Goal: Navigation & Orientation: Find specific page/section

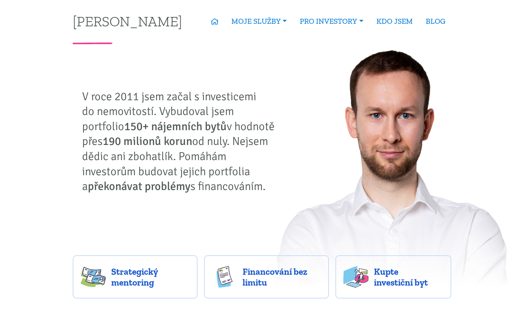
click at [273, 40] on nav "Tomáš Kučera ÚVOD MOJE SLUŽBY Strategický mentoring Financování bez limitu Kupt…" at bounding box center [262, 21] width 389 height 42
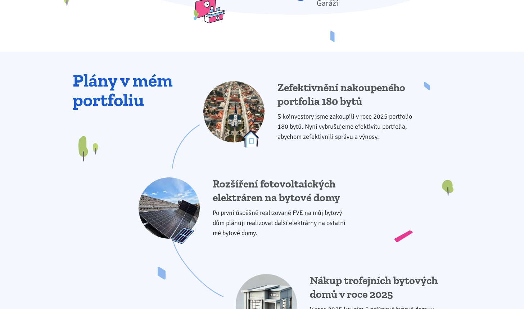
scroll to position [1026, 0]
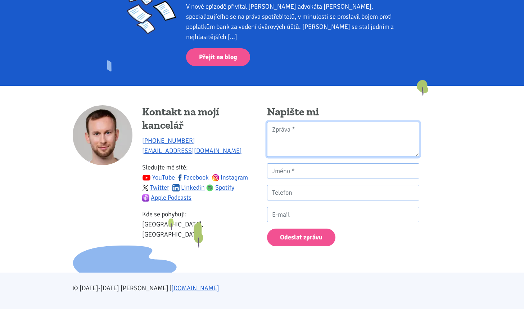
click at [286, 130] on textarea "Kontaktní formulář" at bounding box center [343, 139] width 152 height 35
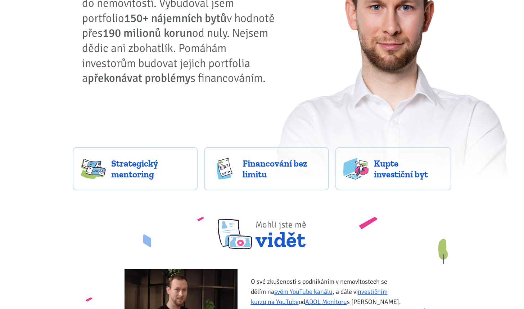
scroll to position [0, 0]
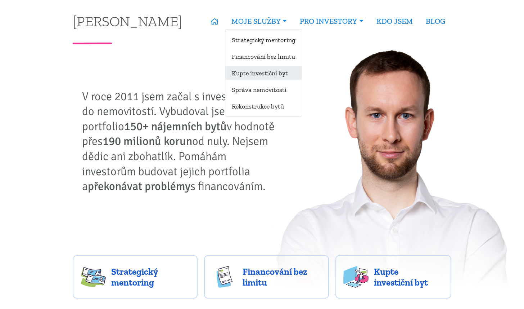
click at [264, 71] on link "Kupte investiční byt" at bounding box center [263, 72] width 77 height 13
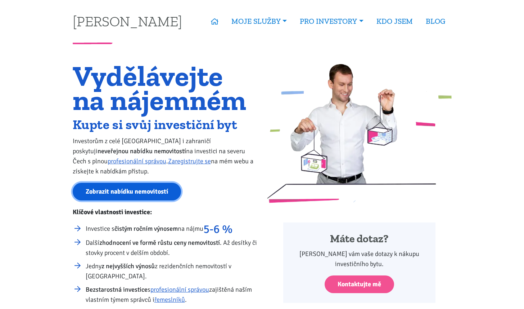
click at [112, 192] on link "Zobrazit nabídku nemovitostí" at bounding box center [127, 192] width 108 height 18
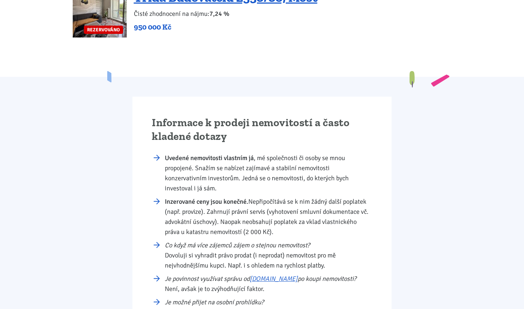
scroll to position [1307, 0]
